Goal: Task Accomplishment & Management: Complete application form

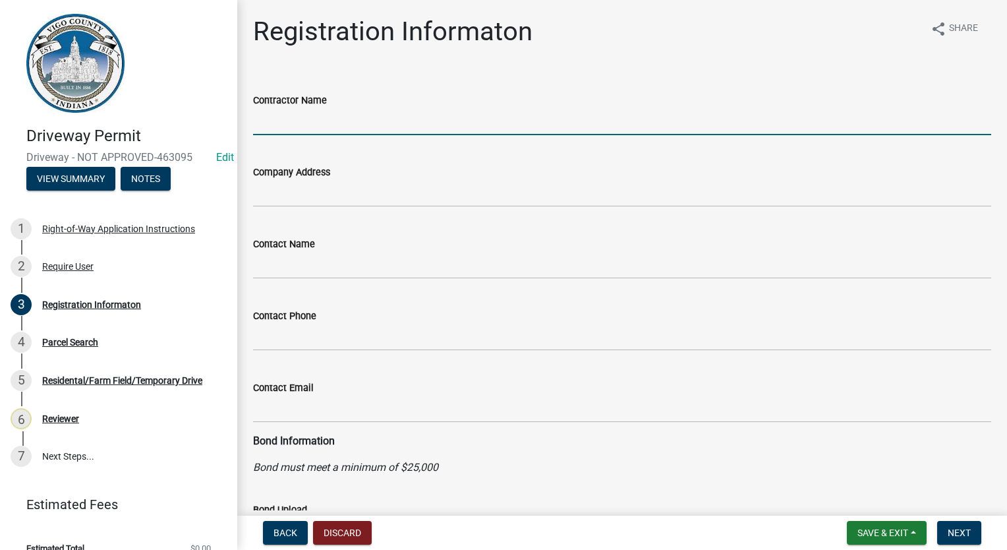
click at [359, 123] on input "Contractor Name" at bounding box center [622, 121] width 738 height 27
type input "l"
type input "[PERSON_NAME]"
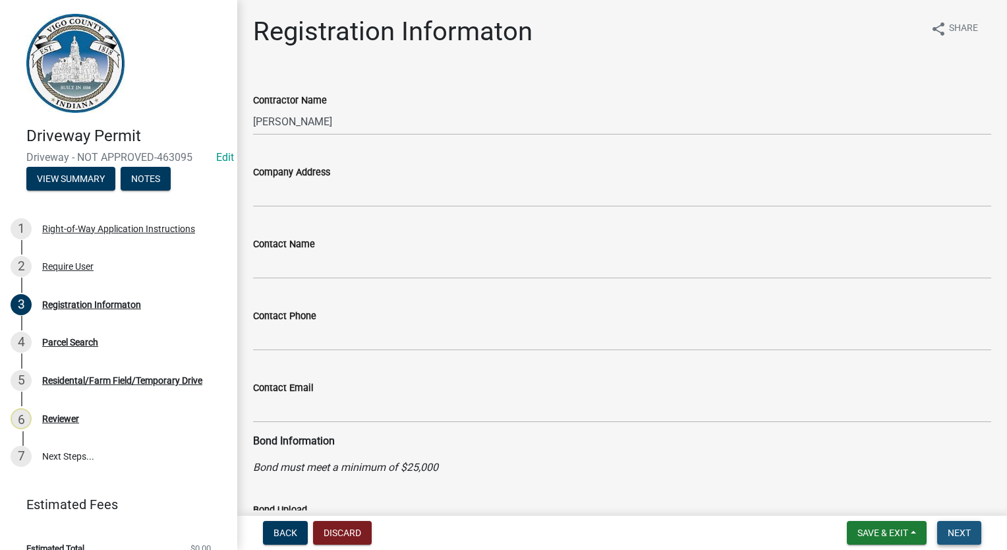
click at [961, 537] on span "Next" at bounding box center [959, 532] width 23 height 11
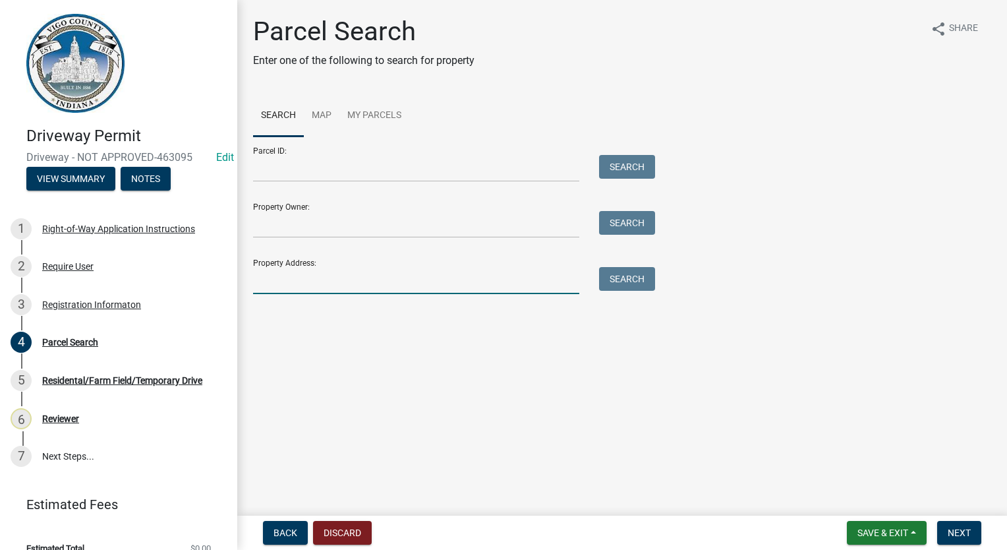
click at [286, 275] on input "Property Address:" at bounding box center [416, 280] width 326 height 27
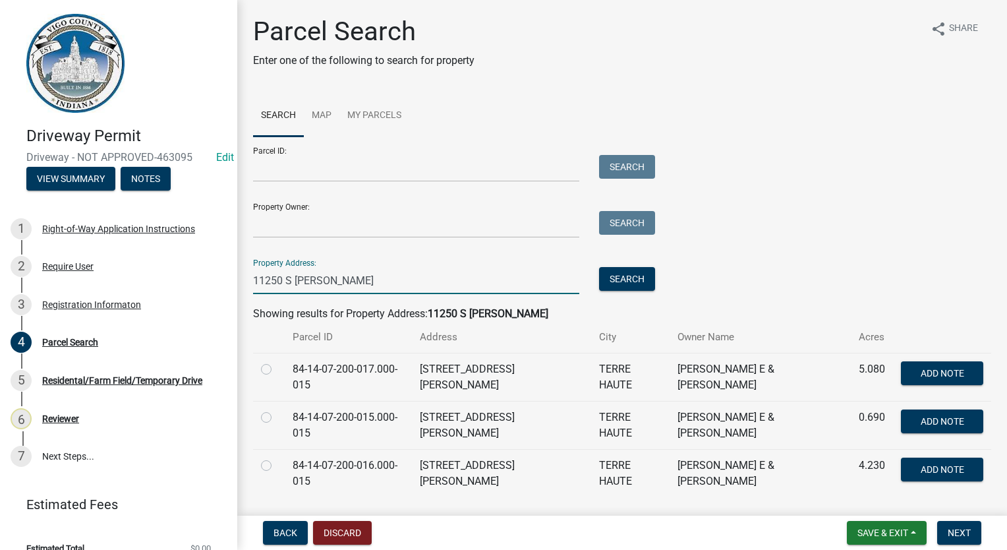
scroll to position [37, 0]
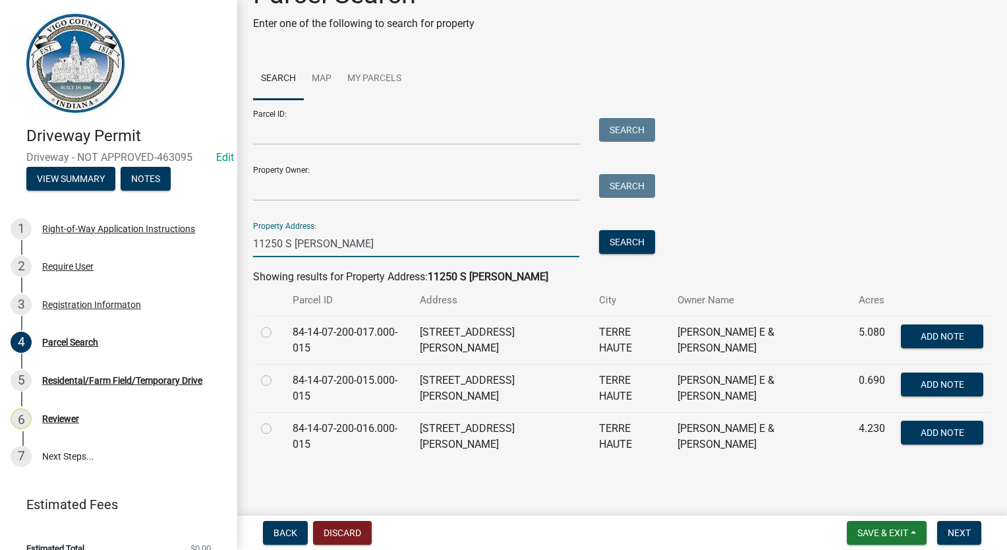
type input "11250 S [PERSON_NAME]"
drag, startPoint x: 268, startPoint y: 335, endPoint x: 284, endPoint y: 332, distance: 16.9
click at [277, 324] on label at bounding box center [277, 324] width 0 height 0
click at [277, 333] on input "radio" at bounding box center [281, 328] width 9 height 9
radio input "true"
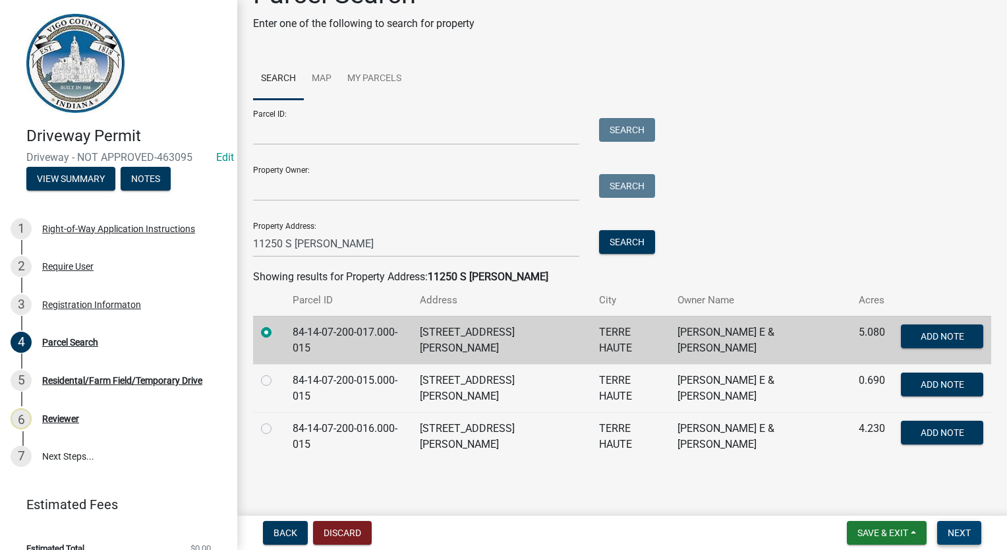
click at [960, 532] on span "Next" at bounding box center [959, 532] width 23 height 11
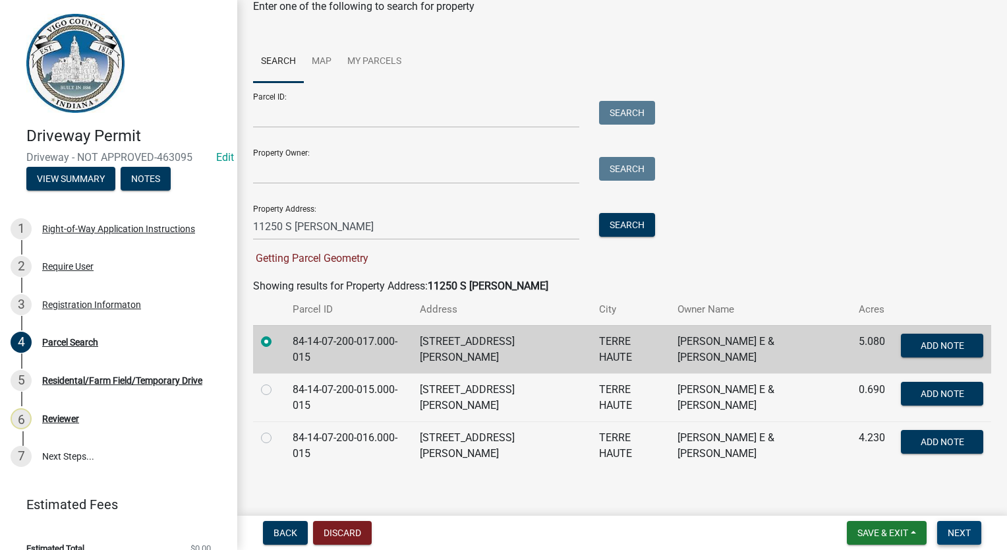
scroll to position [63, 0]
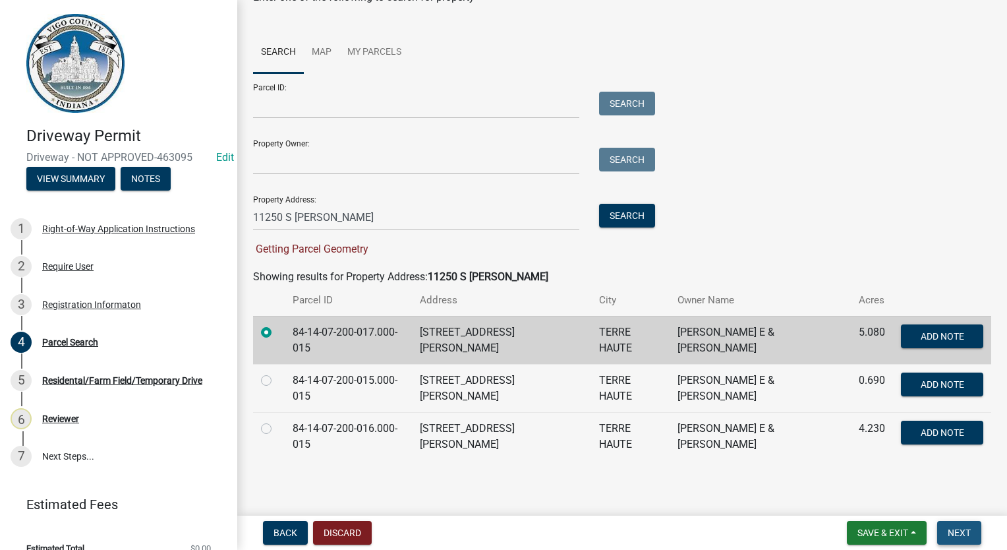
click at [949, 529] on span "Next" at bounding box center [959, 532] width 23 height 11
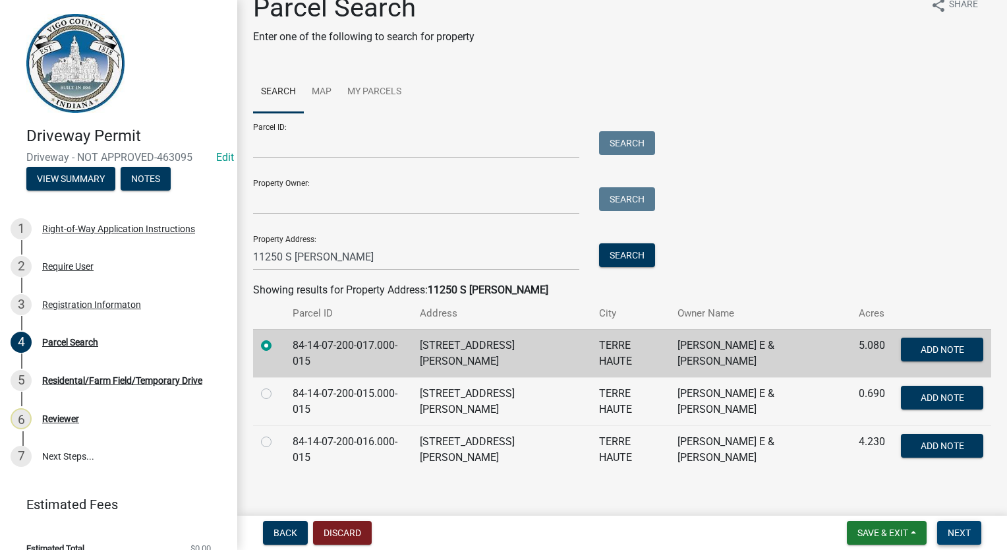
scroll to position [37, 0]
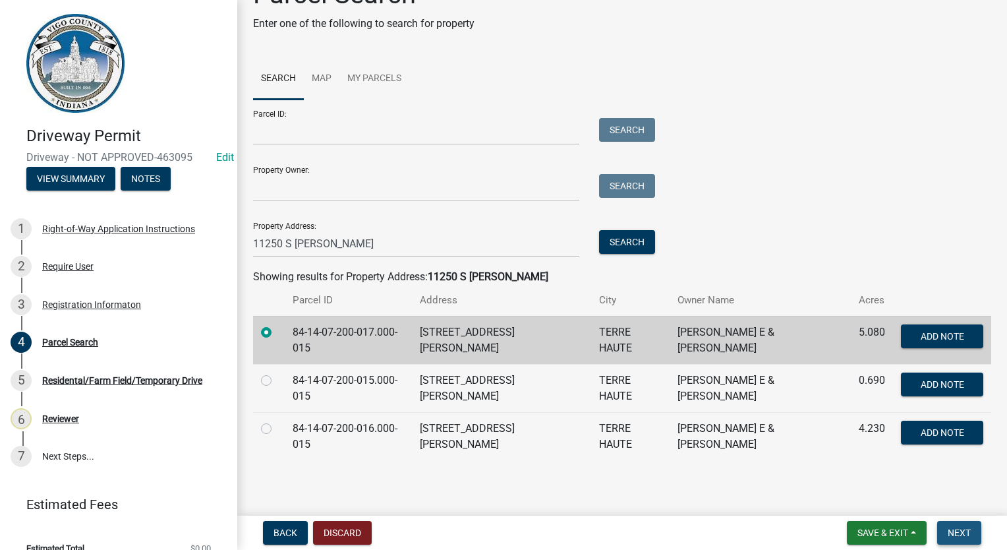
click at [972, 537] on button "Next" at bounding box center [959, 533] width 44 height 24
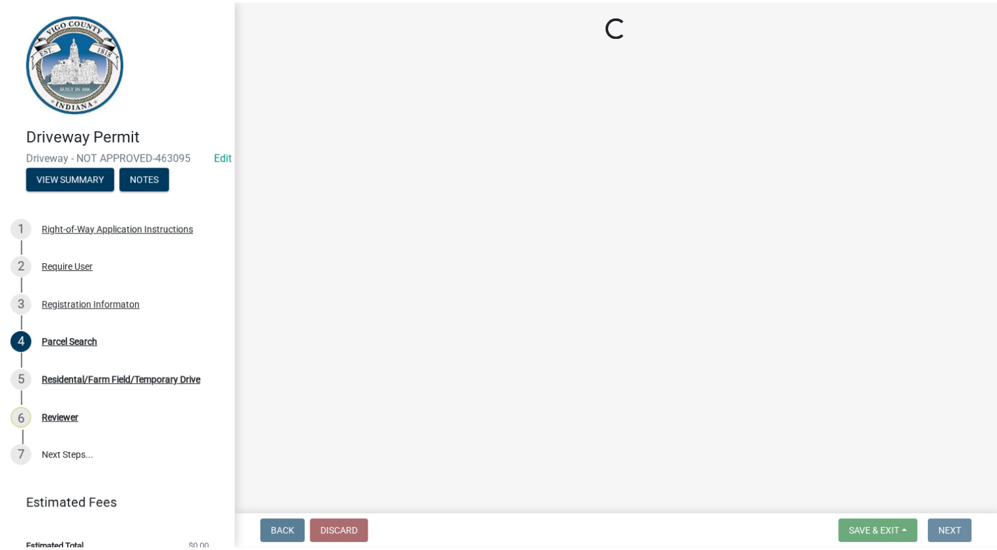
scroll to position [0, 0]
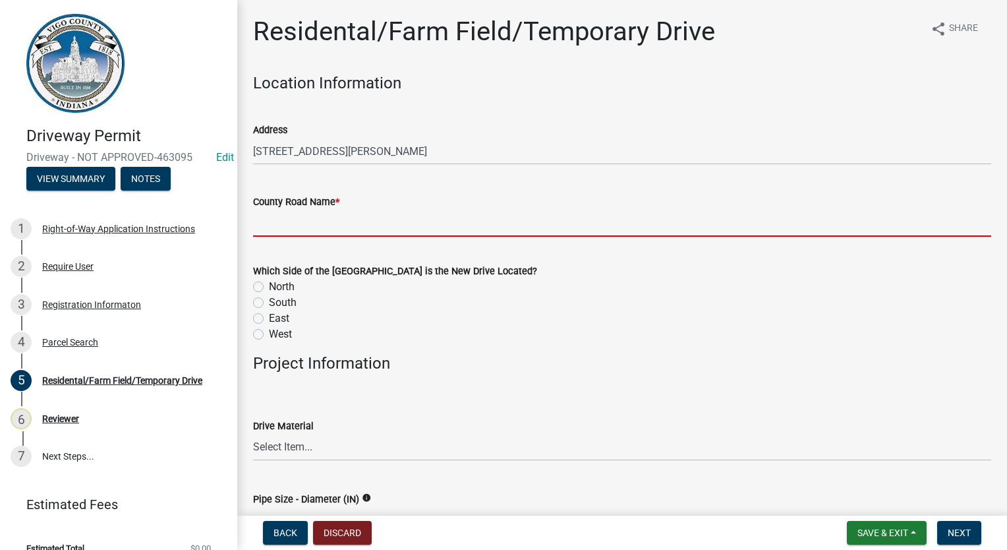
click at [333, 229] on input "County Road Name *" at bounding box center [622, 223] width 738 height 27
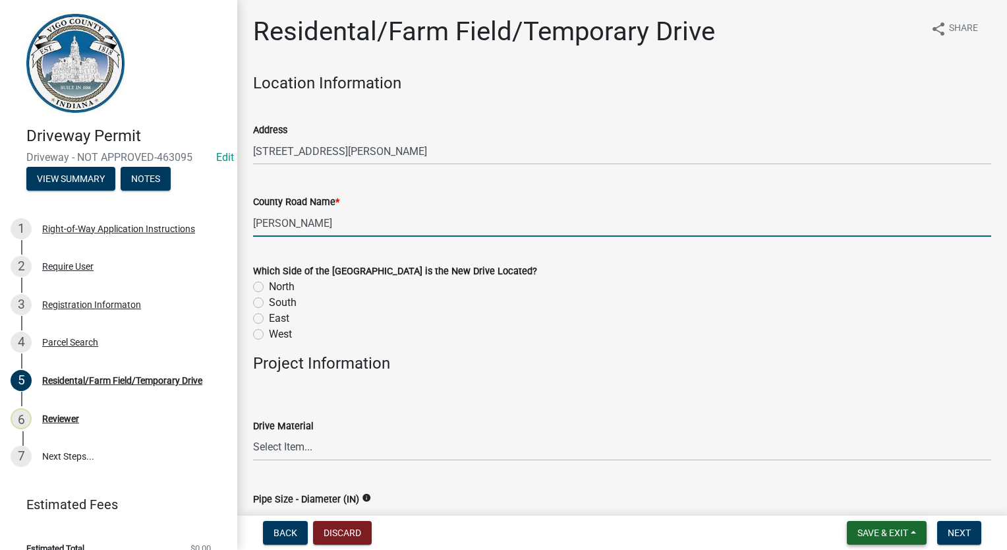
type input "[PERSON_NAME]"
click at [867, 537] on span "Save & Exit" at bounding box center [882, 532] width 51 height 11
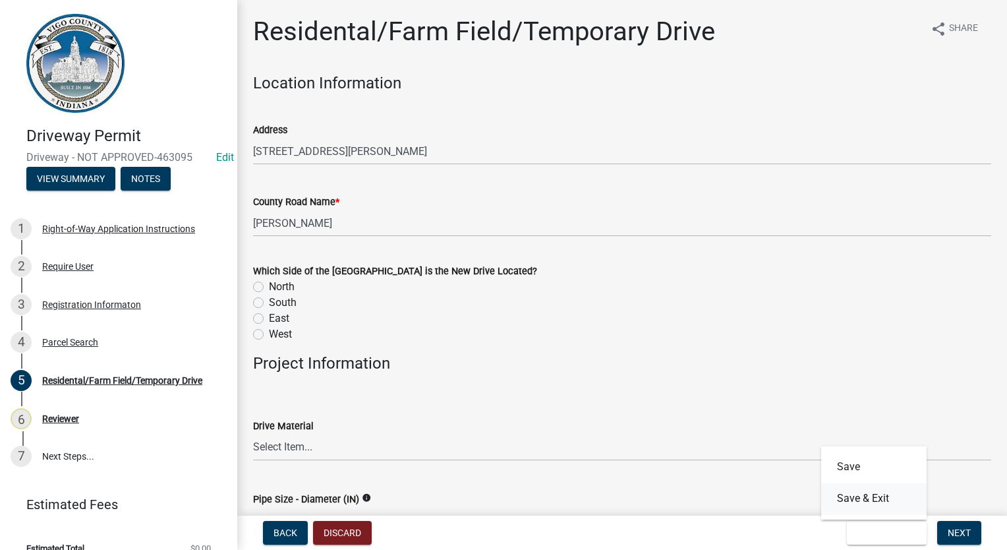
click at [877, 506] on button "Save & Exit" at bounding box center [873, 498] width 105 height 32
